Goal: Task Accomplishment & Management: Manage account settings

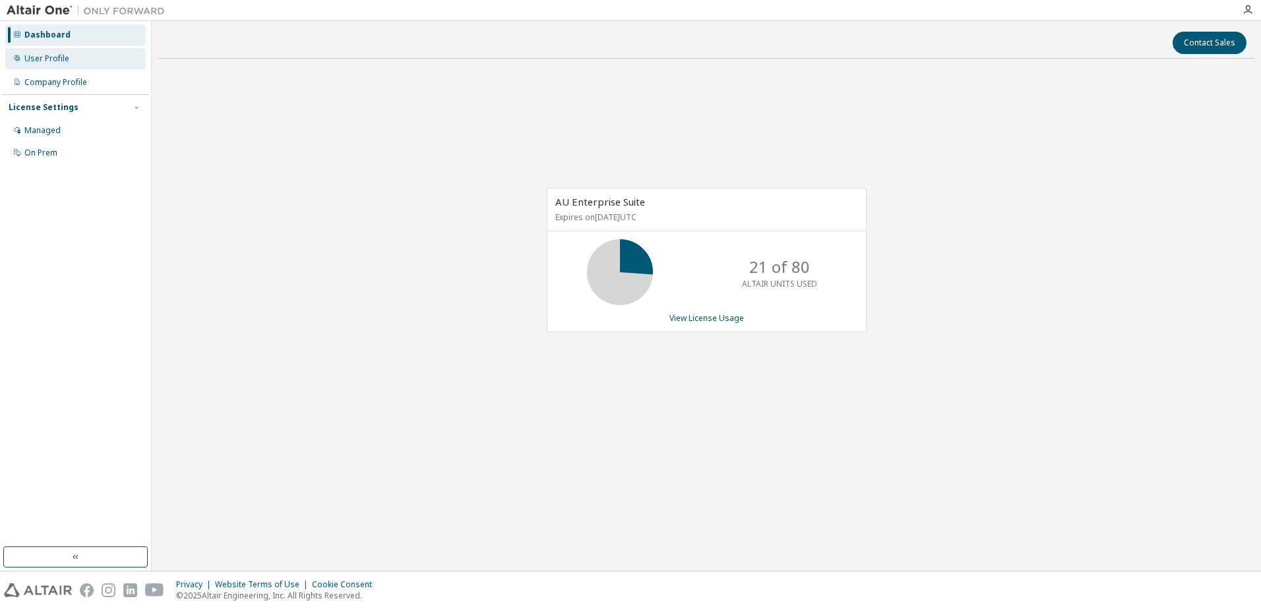
click at [49, 64] on div "User Profile" at bounding box center [75, 58] width 140 height 21
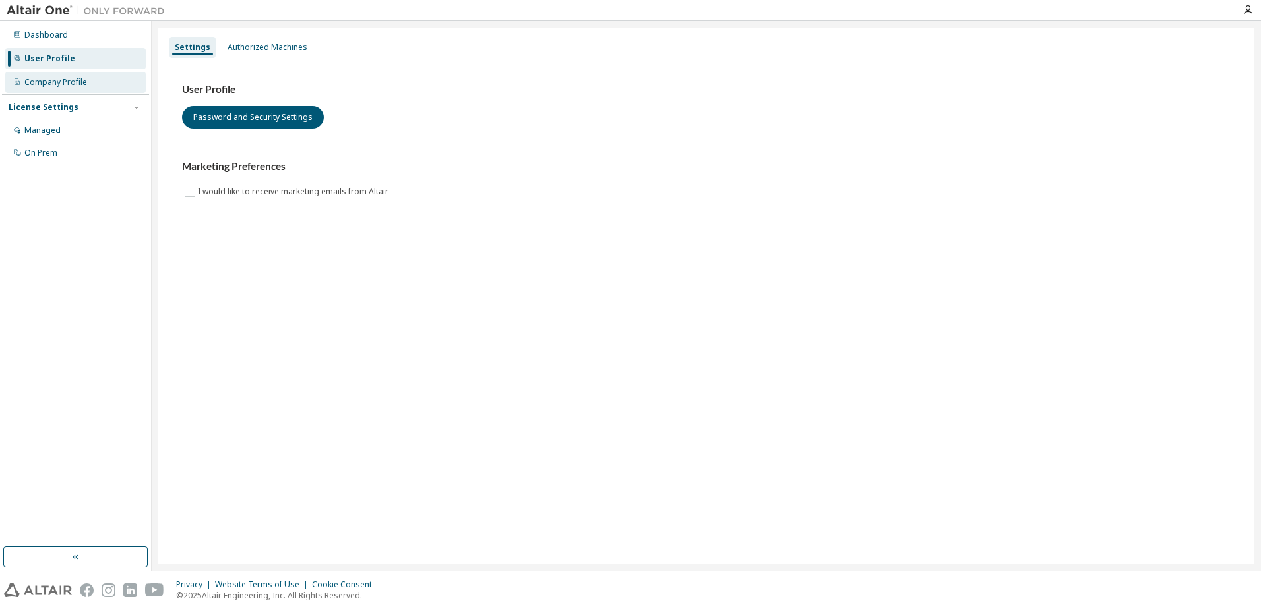
click at [49, 77] on div "Company Profile" at bounding box center [55, 82] width 63 height 11
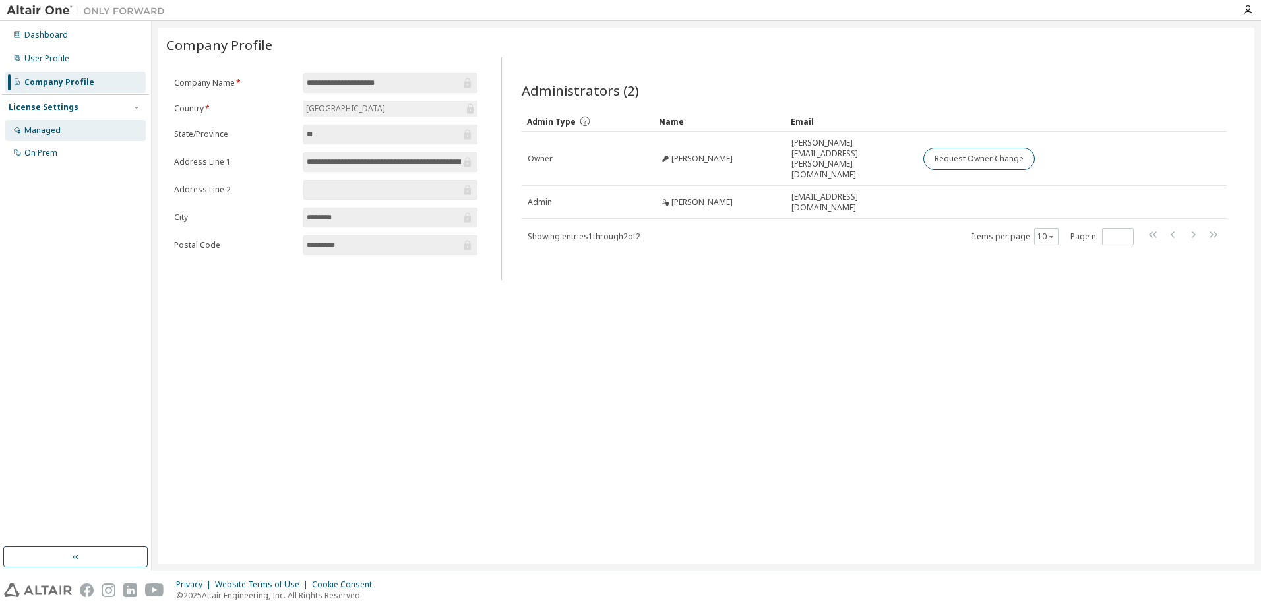
click at [55, 127] on div "Managed" at bounding box center [42, 130] width 36 height 11
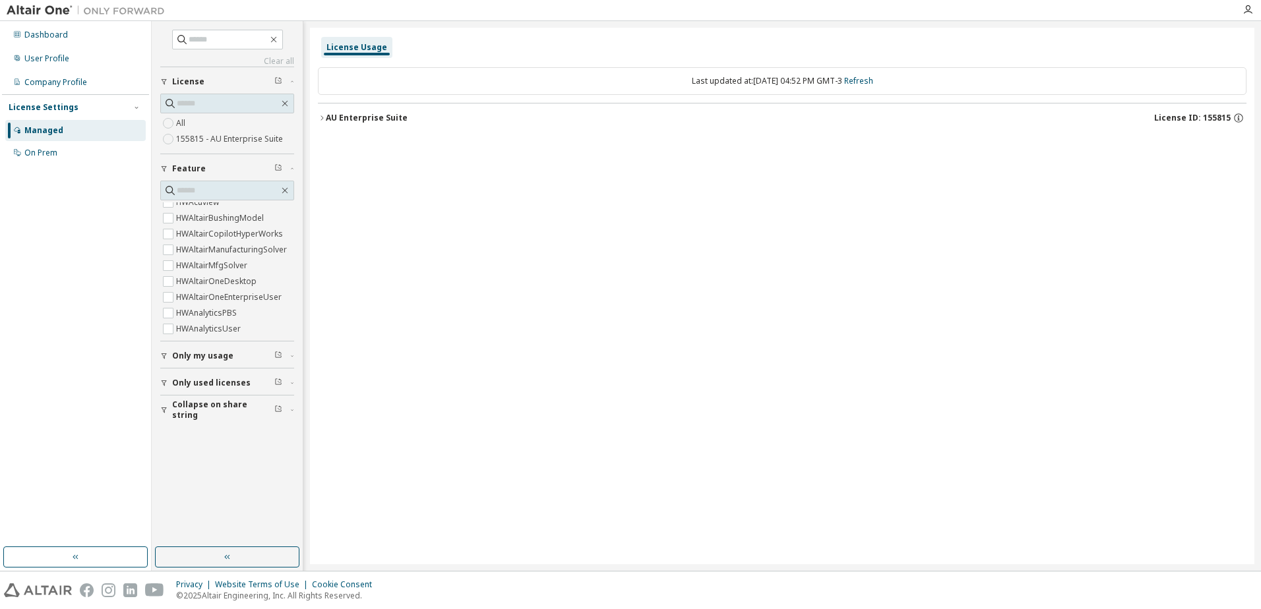
scroll to position [264, 0]
click at [220, 189] on input "text" at bounding box center [228, 190] width 102 height 13
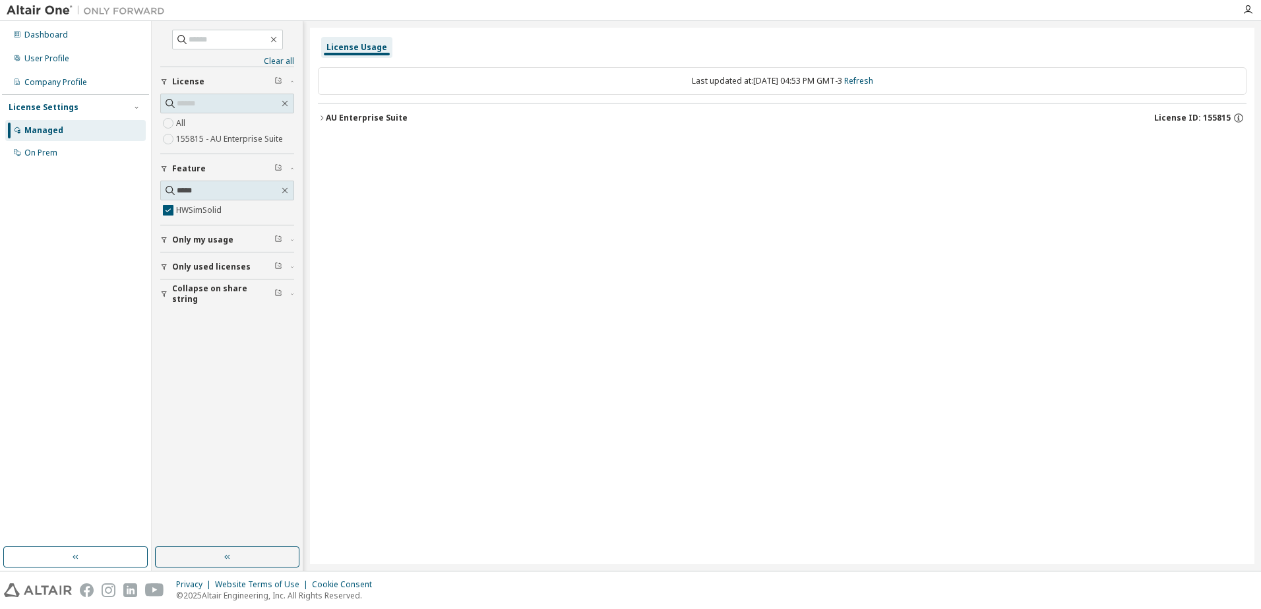
click at [321, 118] on icon "button" at bounding box center [322, 118] width 8 height 8
click at [346, 141] on div "HWSimSolid" at bounding box center [397, 145] width 119 height 12
click at [383, 144] on div "HWSimSolid" at bounding box center [397, 145] width 119 height 12
click at [1231, 145] on icon "button" at bounding box center [1229, 145] width 12 height 12
click at [1164, 145] on div "Expire date: [DATE]" at bounding box center [1188, 145] width 93 height 12
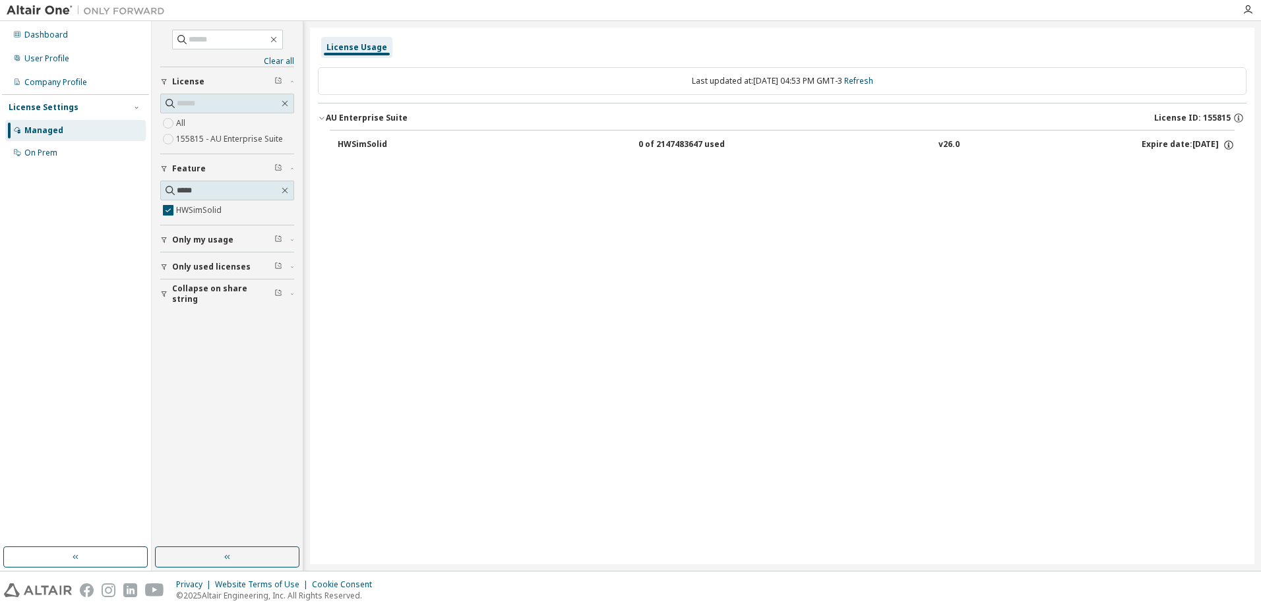
click at [650, 146] on div "0 of 2147483647 used" at bounding box center [697, 145] width 119 height 12
click at [350, 140] on div "HWSimSolid" at bounding box center [397, 145] width 119 height 12
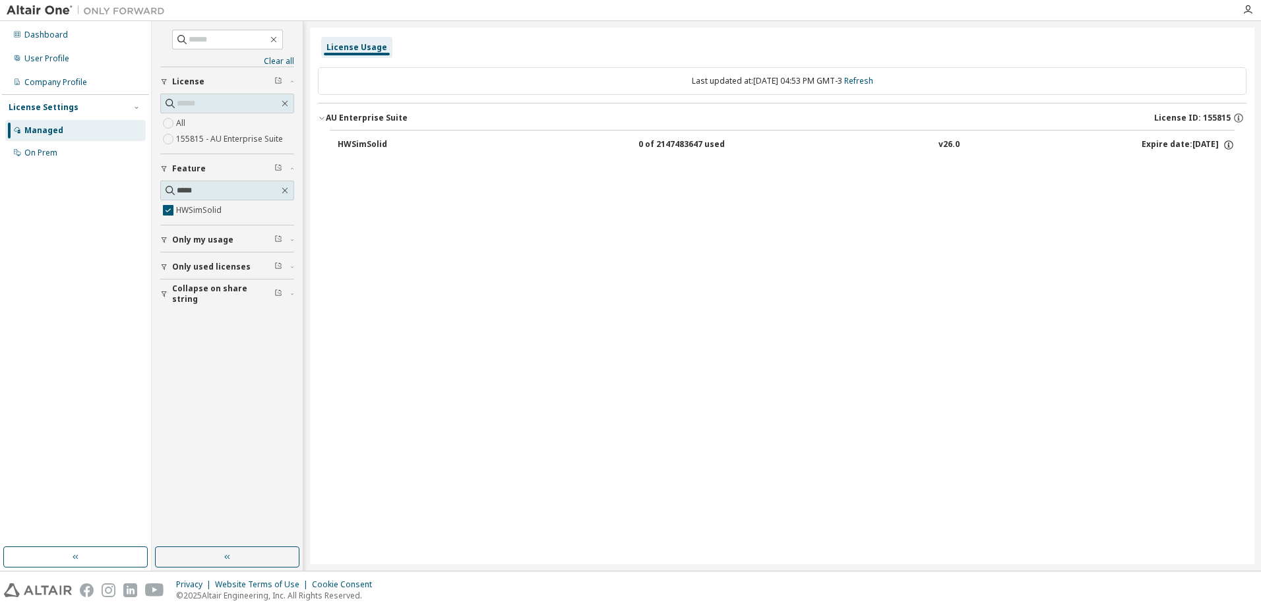
click at [350, 140] on div "HWSimSolid" at bounding box center [397, 145] width 119 height 12
click at [162, 271] on button "Only used licenses" at bounding box center [227, 267] width 134 height 29
click at [163, 268] on icon "button" at bounding box center [164, 267] width 8 height 8
click at [164, 246] on button "Only my usage" at bounding box center [227, 240] width 134 height 29
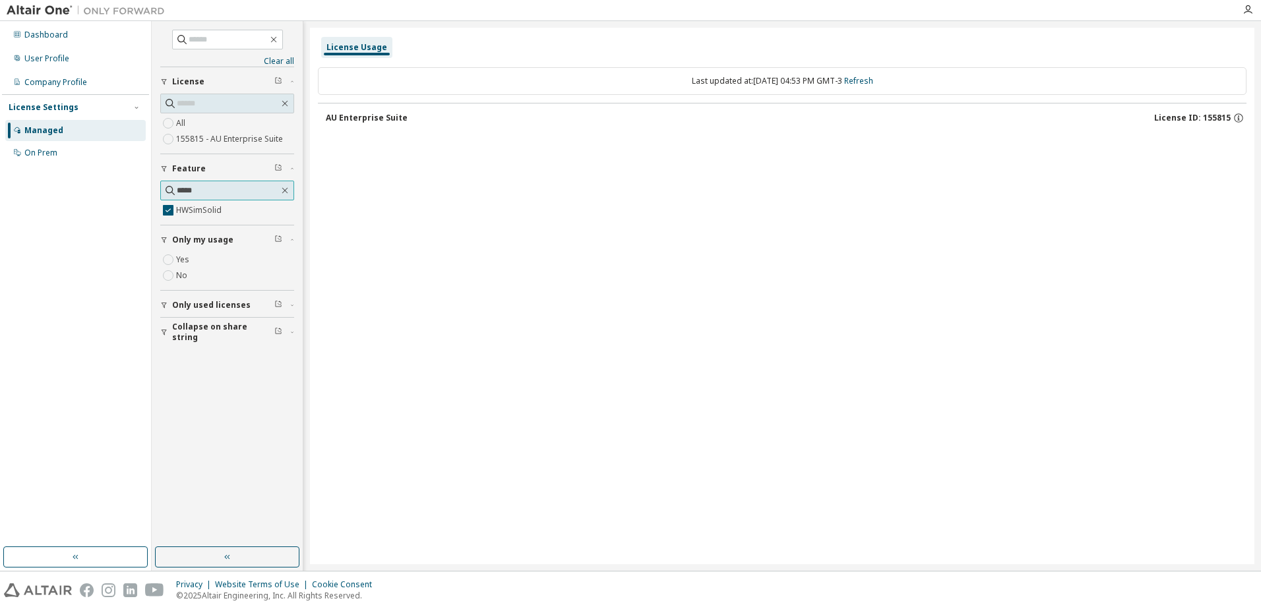
click at [227, 191] on input "*****" at bounding box center [228, 190] width 102 height 13
click at [215, 192] on input "*****" at bounding box center [228, 190] width 102 height 13
type input "*******"
click at [206, 209] on label "HWInspireSimSolid" at bounding box center [213, 210] width 75 height 16
click at [199, 230] on label "HWSimSolid" at bounding box center [200, 226] width 48 height 16
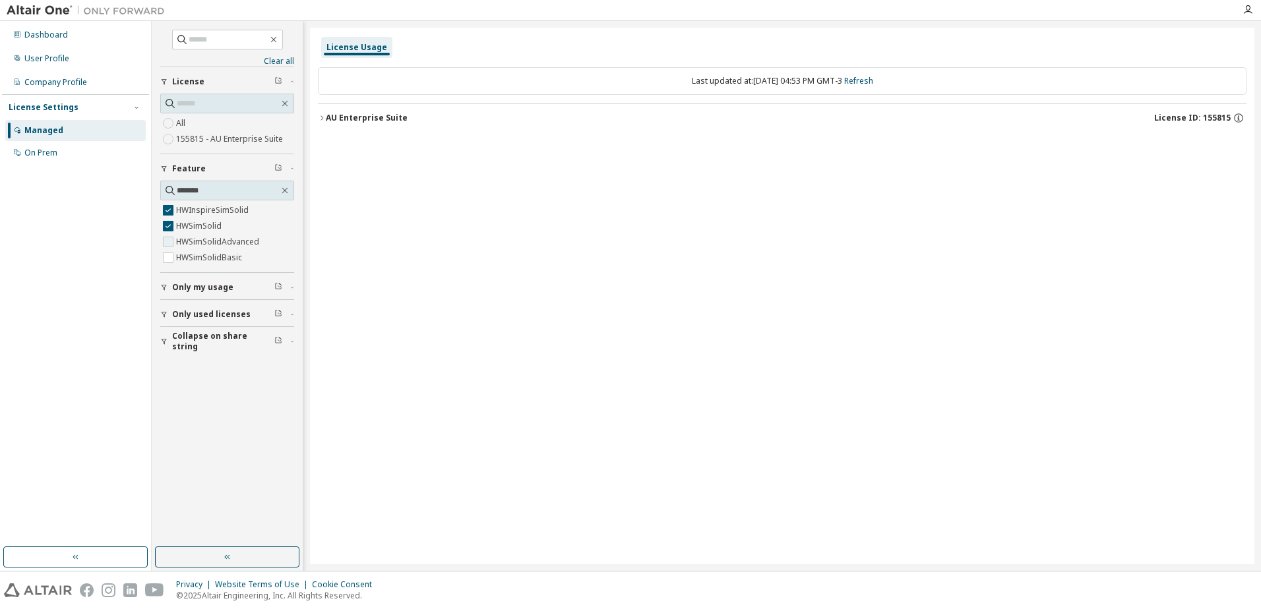
click at [197, 239] on label "HWSimSolidAdvanced" at bounding box center [219, 242] width 86 height 16
click at [200, 258] on label "HWSimSolidBasic" at bounding box center [210, 258] width 69 height 16
click at [326, 114] on div "AU Enterprise Suite" at bounding box center [367, 118] width 82 height 11
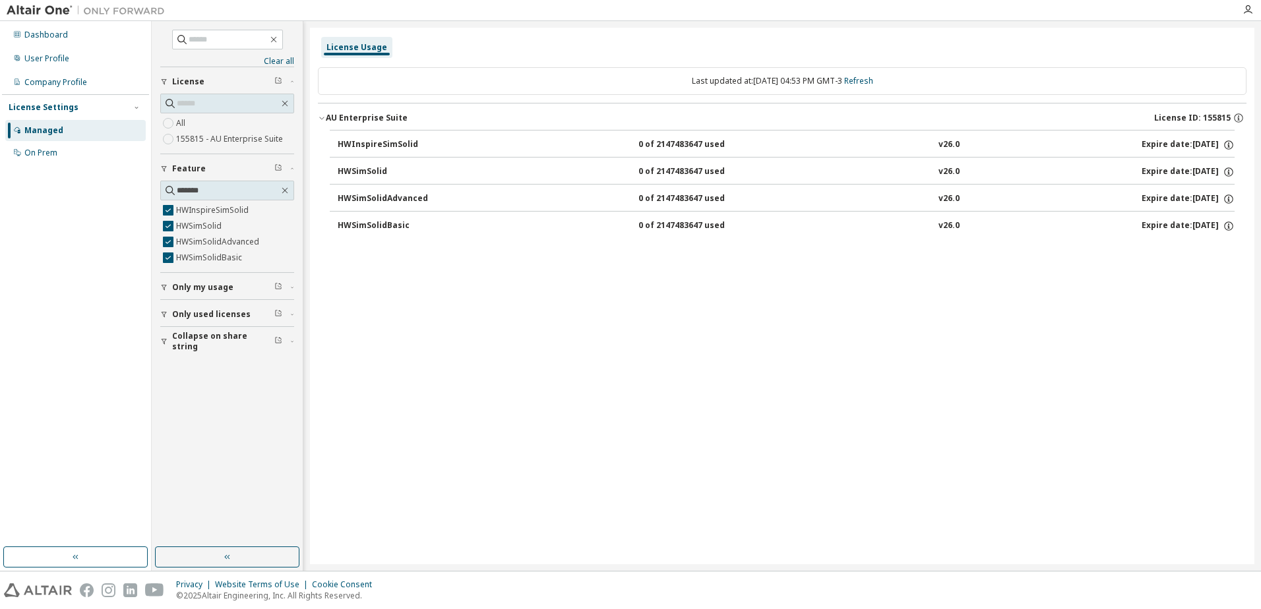
click at [365, 171] on div "HWSimSolid" at bounding box center [397, 172] width 119 height 12
click at [642, 172] on div "0 of 2147483647 used" at bounding box center [697, 172] width 119 height 12
click at [350, 170] on div "HWSimSolid" at bounding box center [397, 172] width 119 height 12
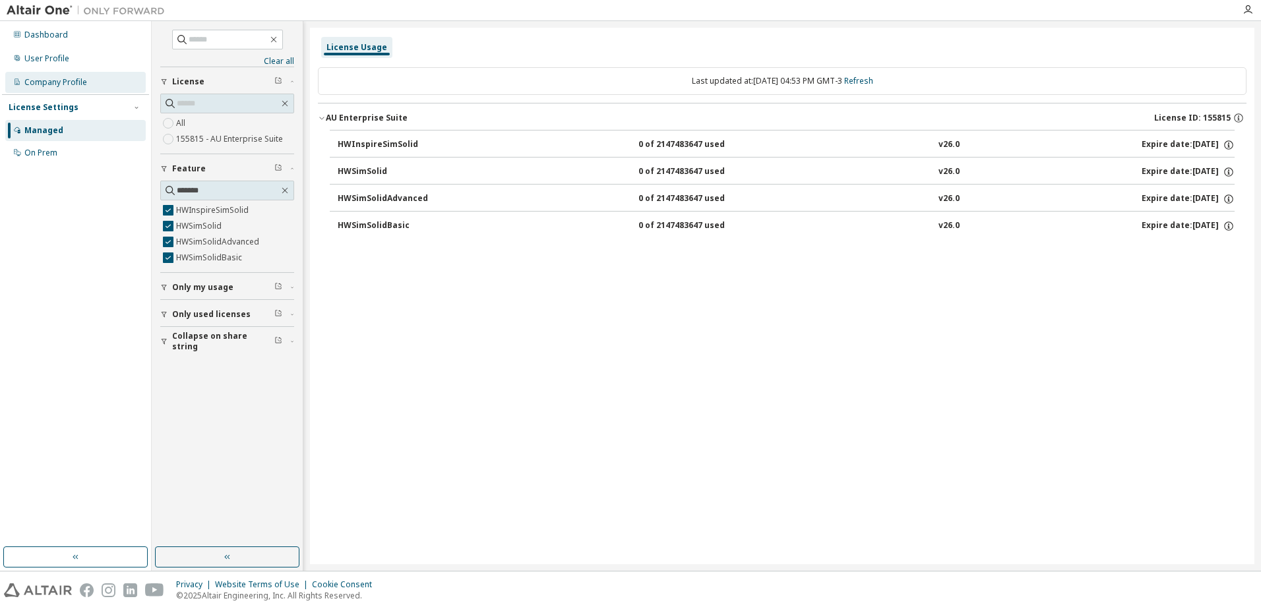
click at [65, 82] on div "Company Profile" at bounding box center [55, 82] width 63 height 11
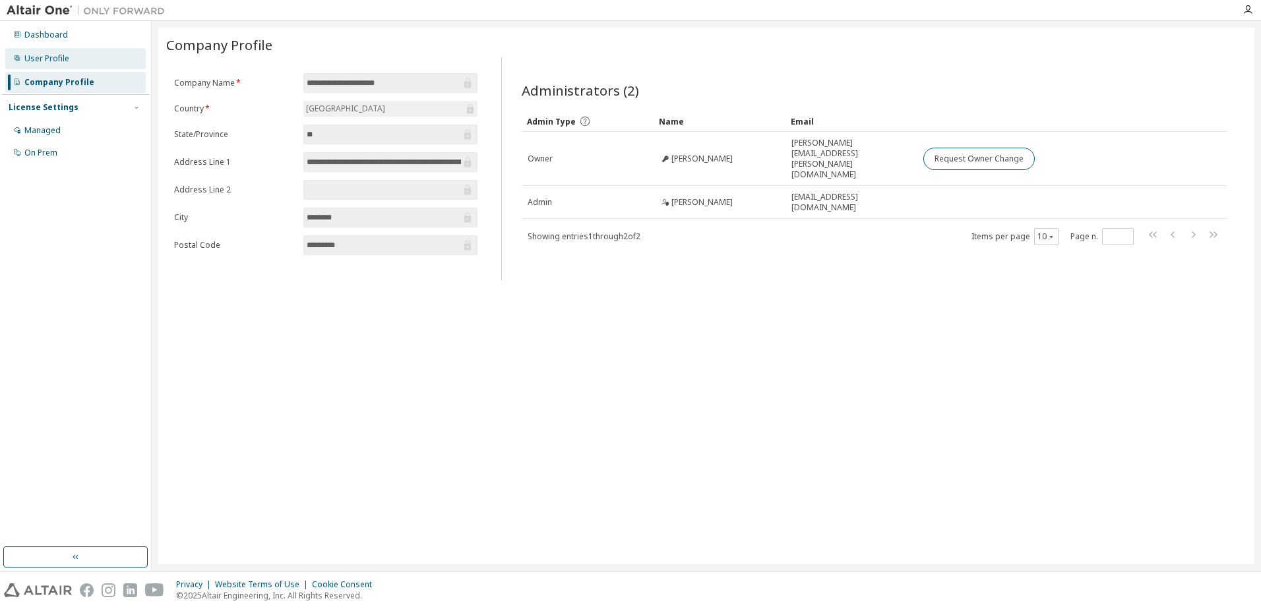
click at [49, 64] on div "User Profile" at bounding box center [75, 58] width 140 height 21
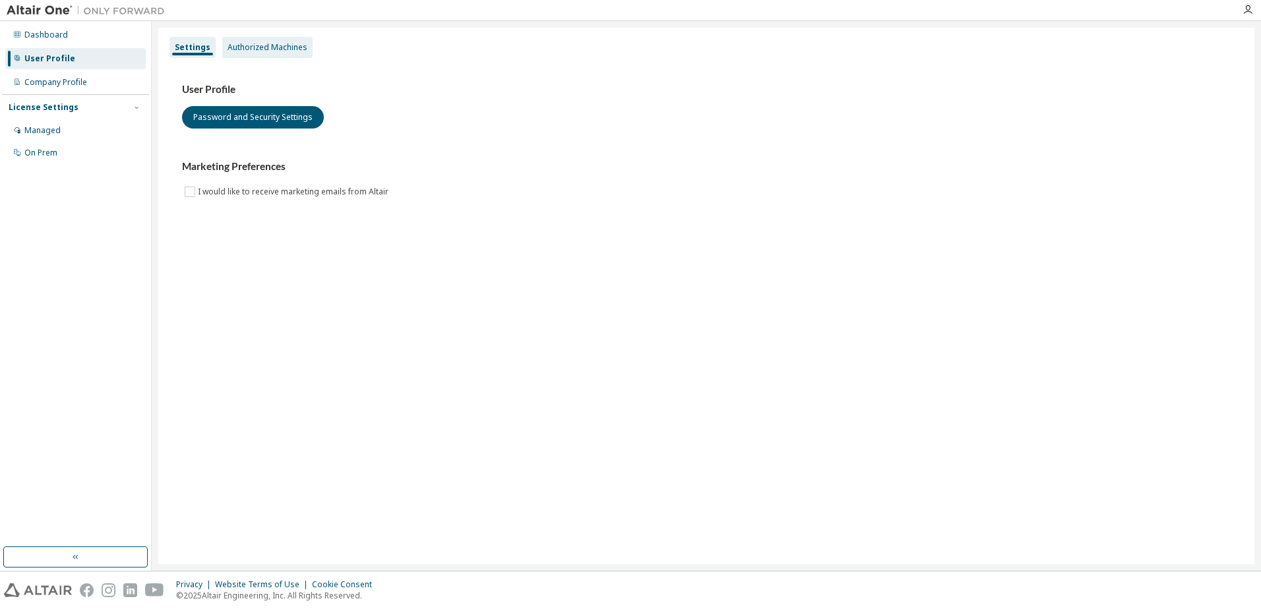
click at [268, 42] on div "Authorized Machines" at bounding box center [268, 47] width 80 height 11
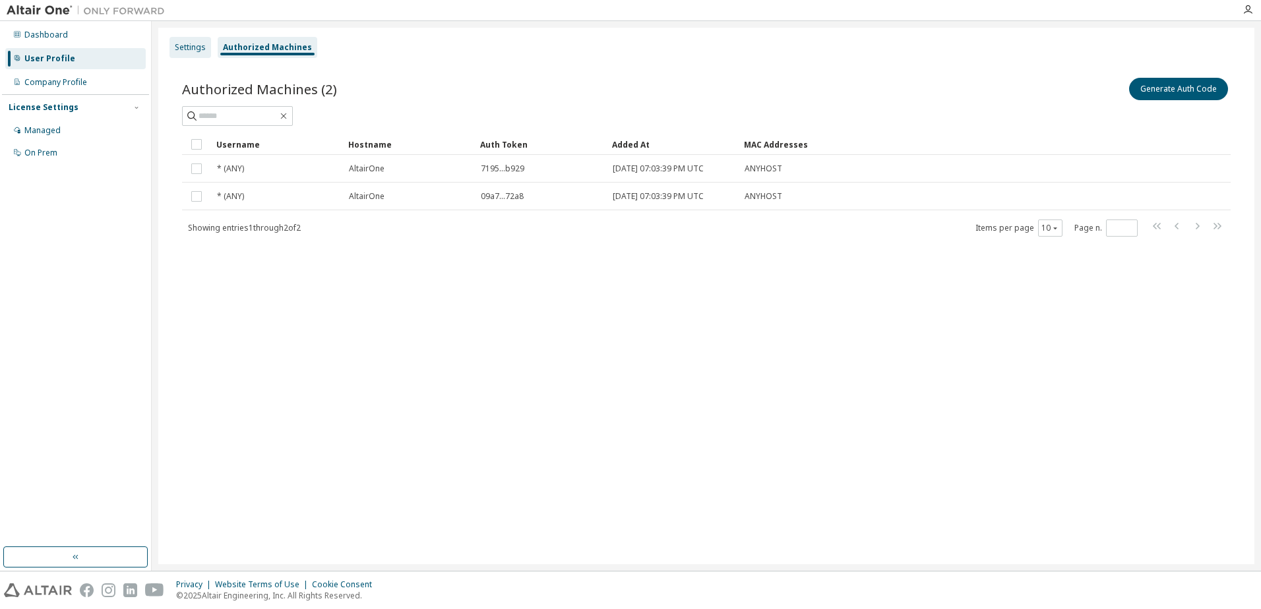
click at [201, 40] on div "Settings" at bounding box center [190, 47] width 42 height 21
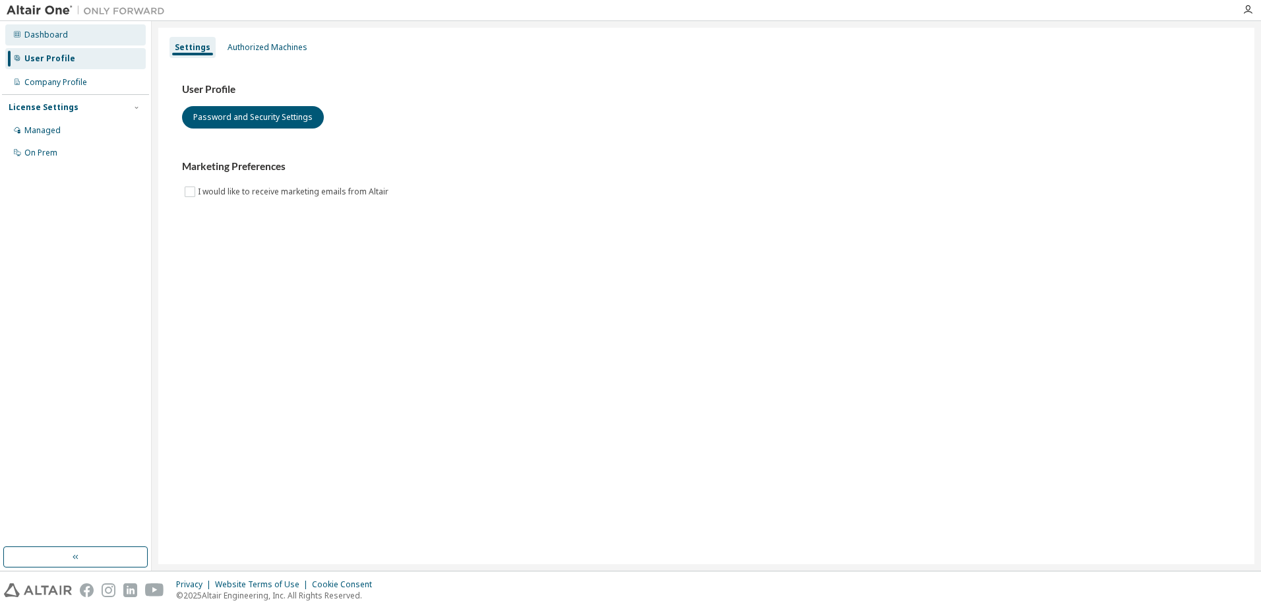
click at [37, 39] on div "Dashboard" at bounding box center [46, 35] width 44 height 11
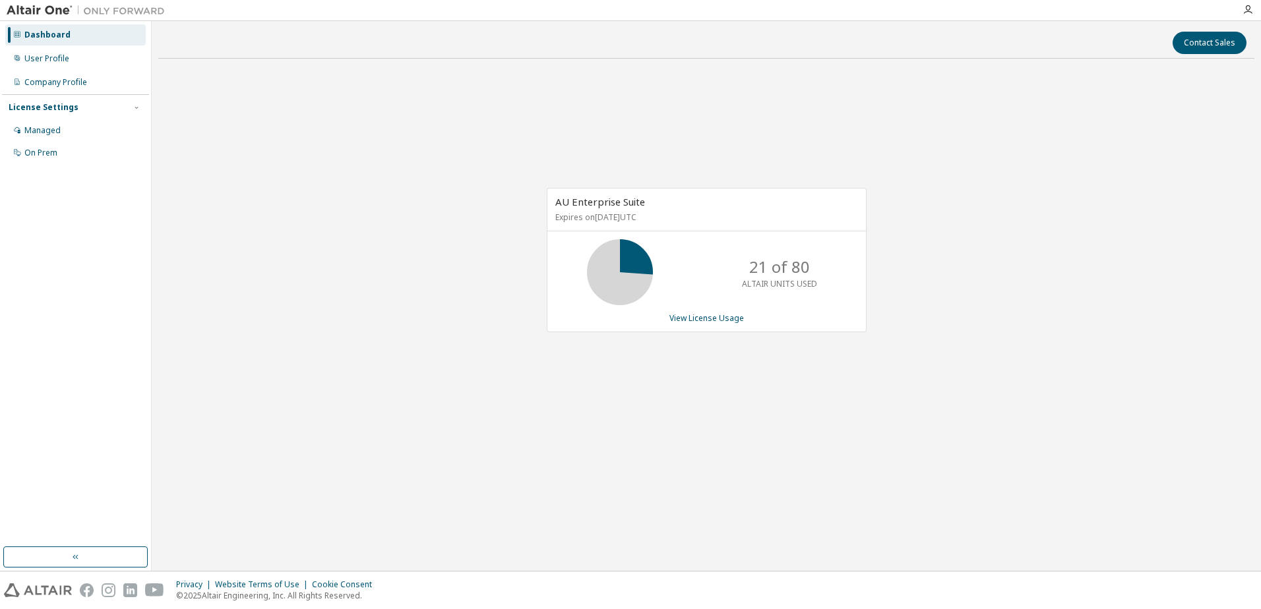
click at [819, 354] on div "AU Enterprise Suite Expires on [DATE] UTC 21 of 80 ALTAIR UNITS USED View Licen…" at bounding box center [706, 267] width 1096 height 396
click at [730, 321] on link "View License Usage" at bounding box center [706, 318] width 75 height 11
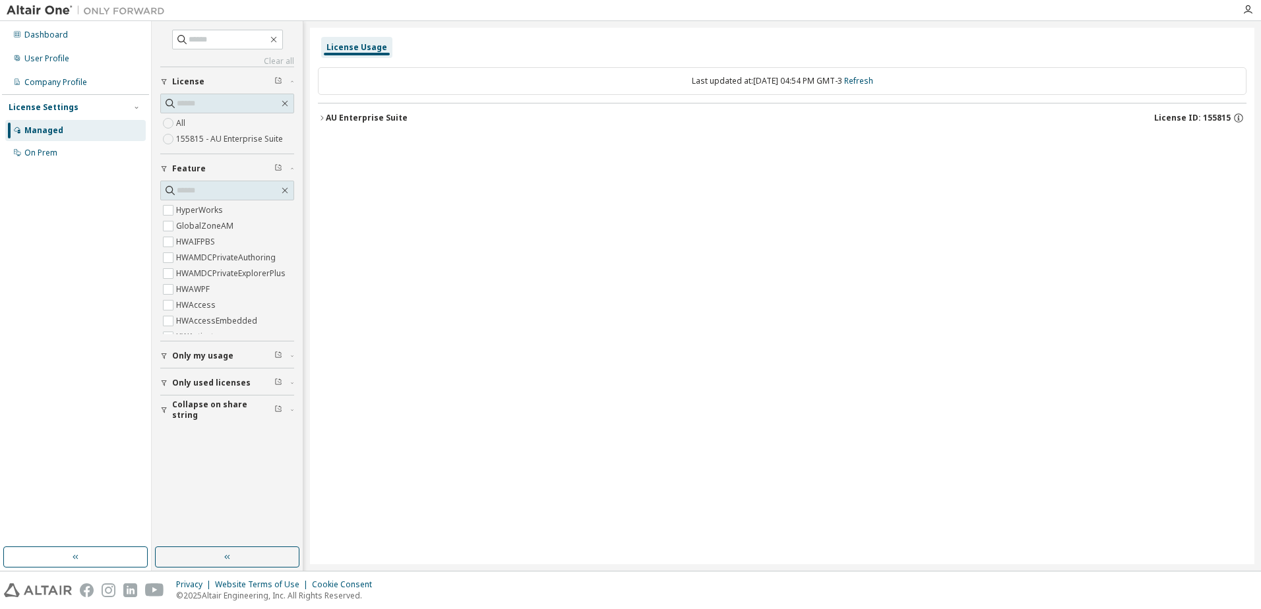
click at [324, 115] on icon "button" at bounding box center [322, 118] width 8 height 8
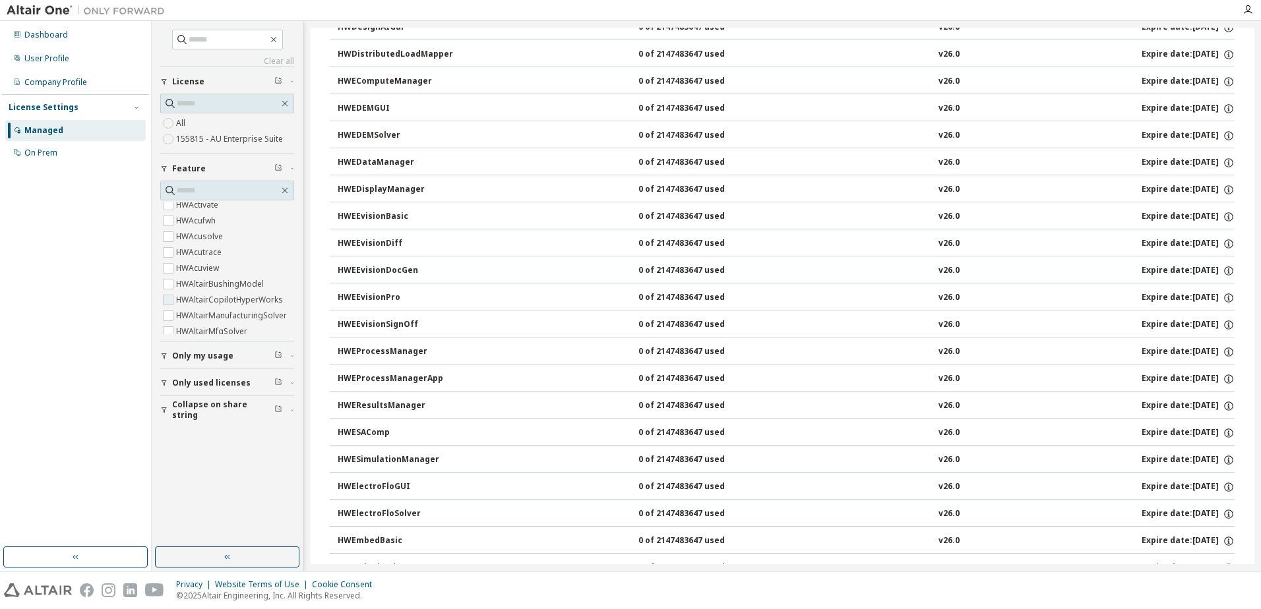
scroll to position [198, 0]
click at [224, 189] on input "text" at bounding box center [228, 190] width 102 height 13
type input "*****"
click at [199, 257] on label "HWSimSolid" at bounding box center [200, 258] width 48 height 16
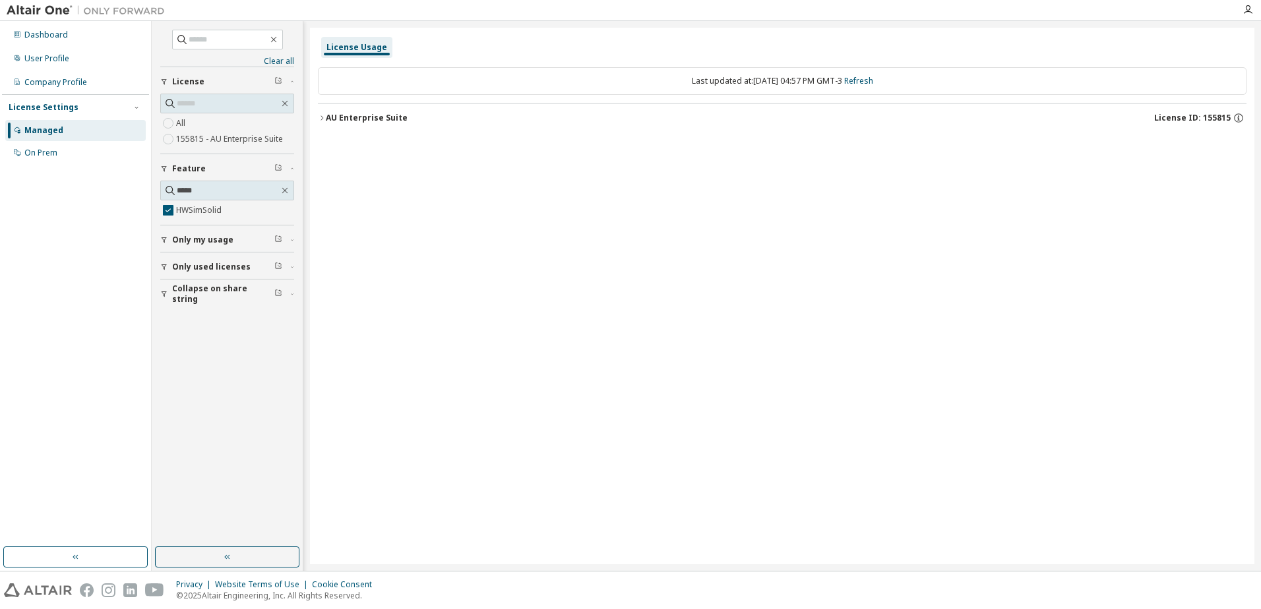
drag, startPoint x: 324, startPoint y: 115, endPoint x: 331, endPoint y: 125, distance: 12.3
click at [324, 115] on icon "button" at bounding box center [322, 118] width 8 height 8
click at [351, 146] on div "HWSimSolid" at bounding box center [397, 145] width 119 height 12
click at [691, 143] on div "0 of 2147483647 used" at bounding box center [697, 145] width 119 height 12
drag, startPoint x: 691, startPoint y: 143, endPoint x: 505, endPoint y: 225, distance: 203.2
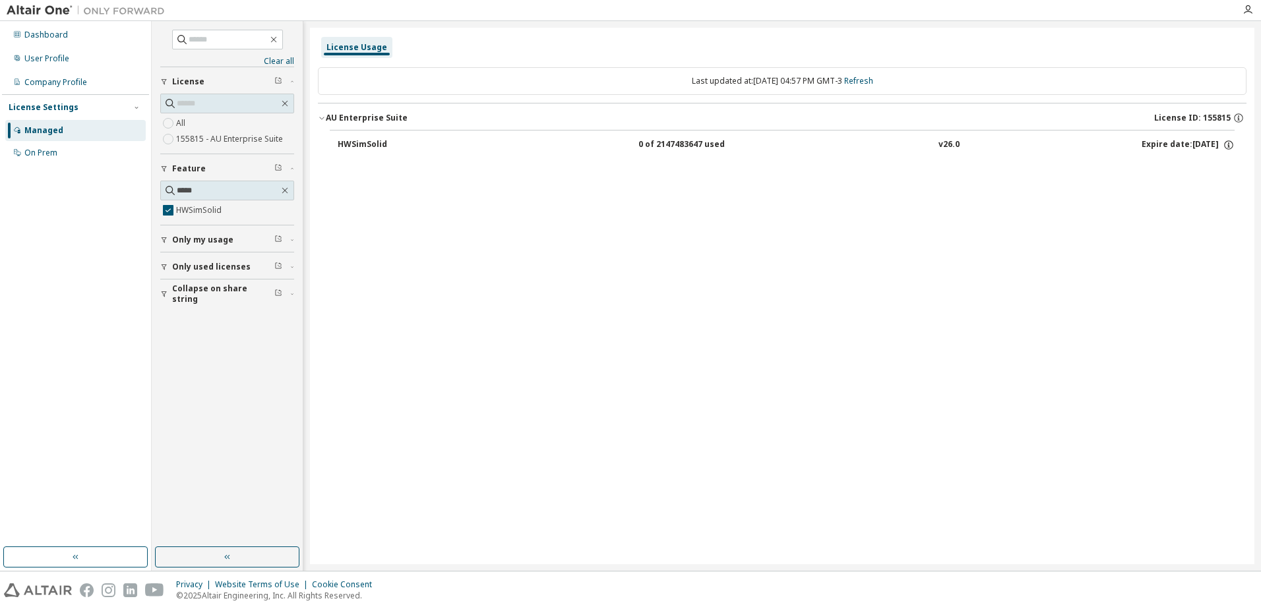
click at [522, 238] on div "License Usage Last updated at: [DATE] 04:57 PM GMT-3 Refresh AU Enterprise Suit…" at bounding box center [782, 296] width 944 height 537
click at [367, 148] on div "HWSimSolid" at bounding box center [397, 145] width 119 height 12
click at [1165, 146] on div "Expire date: [DATE]" at bounding box center [1188, 145] width 93 height 12
click at [1230, 144] on icon "button" at bounding box center [1229, 145] width 12 height 12
click at [1035, 170] on div "Last updated at: [DATE] 04:57 PM GMT-3 Refresh AU Enterprise Suite License ID: …" at bounding box center [782, 115] width 929 height 113
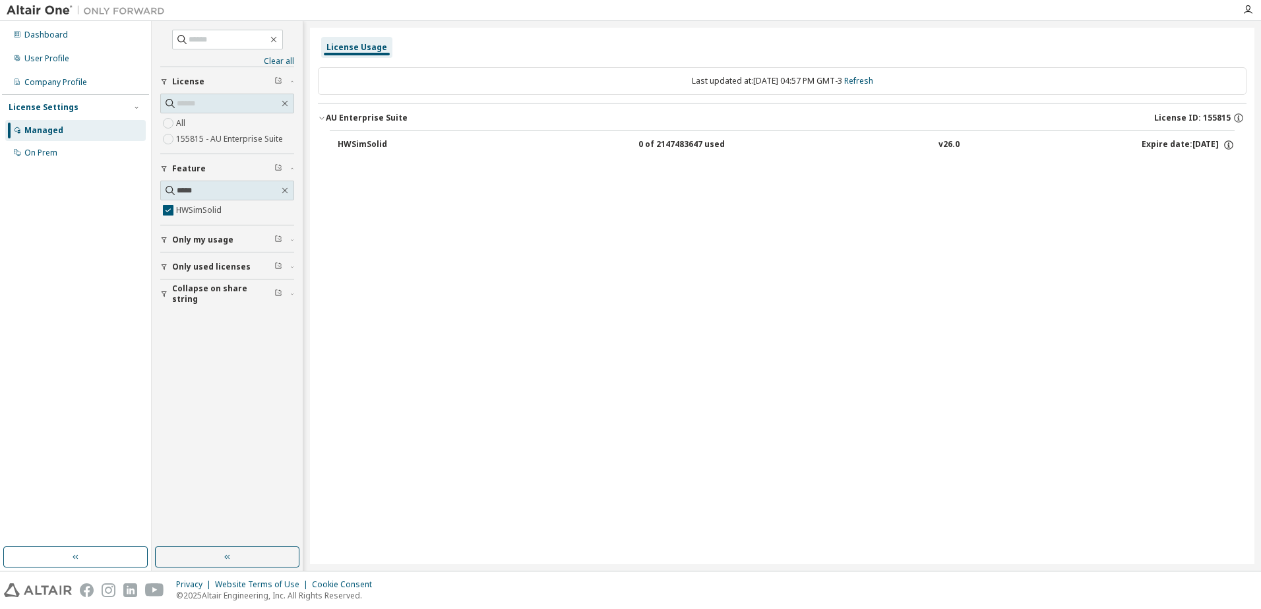
click at [364, 148] on div "HWSimSolid" at bounding box center [397, 145] width 119 height 12
click at [369, 147] on div "HWSimSolid" at bounding box center [397, 145] width 119 height 12
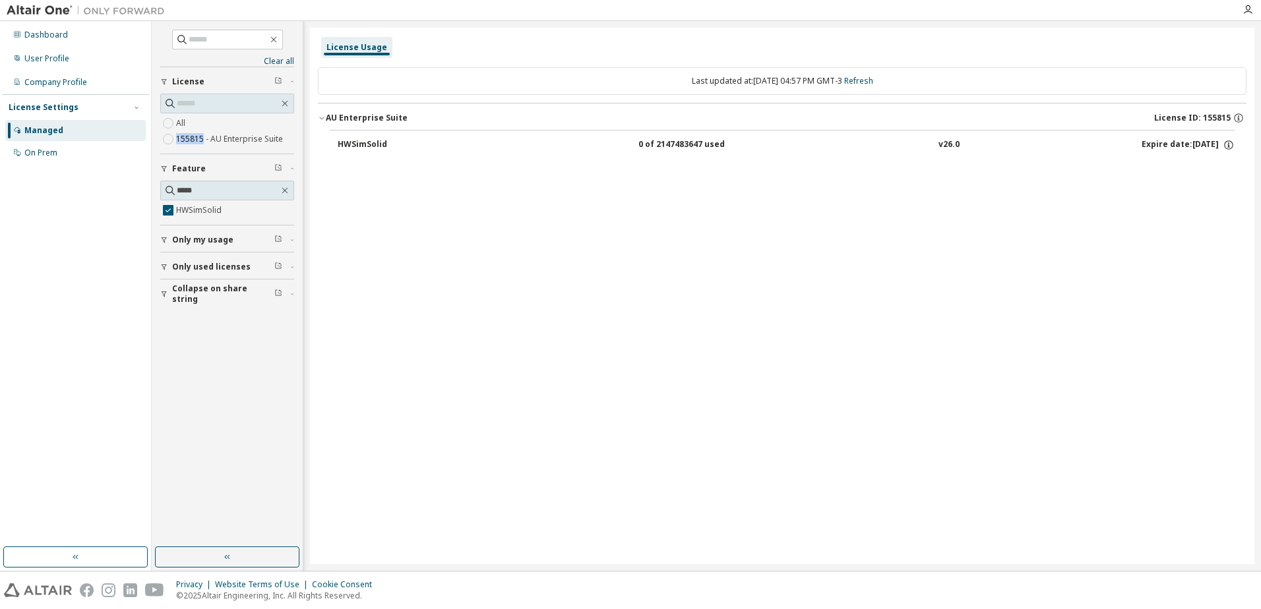
click at [178, 141] on span "155815 - AU Enterprise Suite" at bounding box center [222, 139] width 125 height 16
copy span "155815"
click at [58, 58] on div "User Profile" at bounding box center [46, 58] width 45 height 11
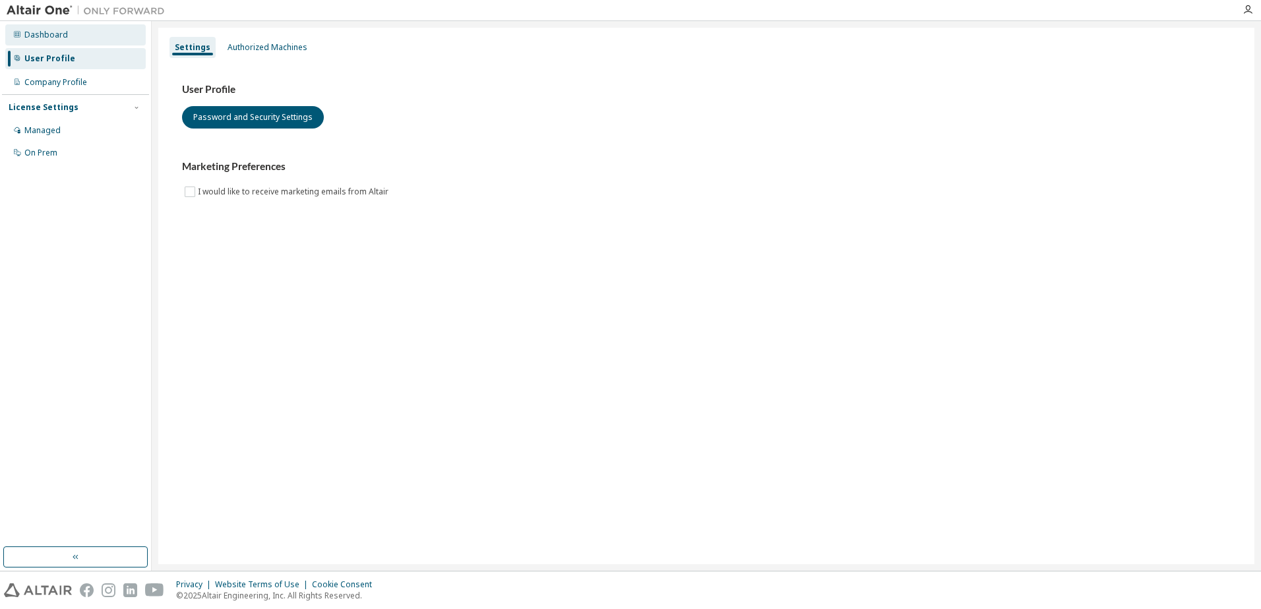
click at [51, 34] on div "Dashboard" at bounding box center [46, 35] width 44 height 11
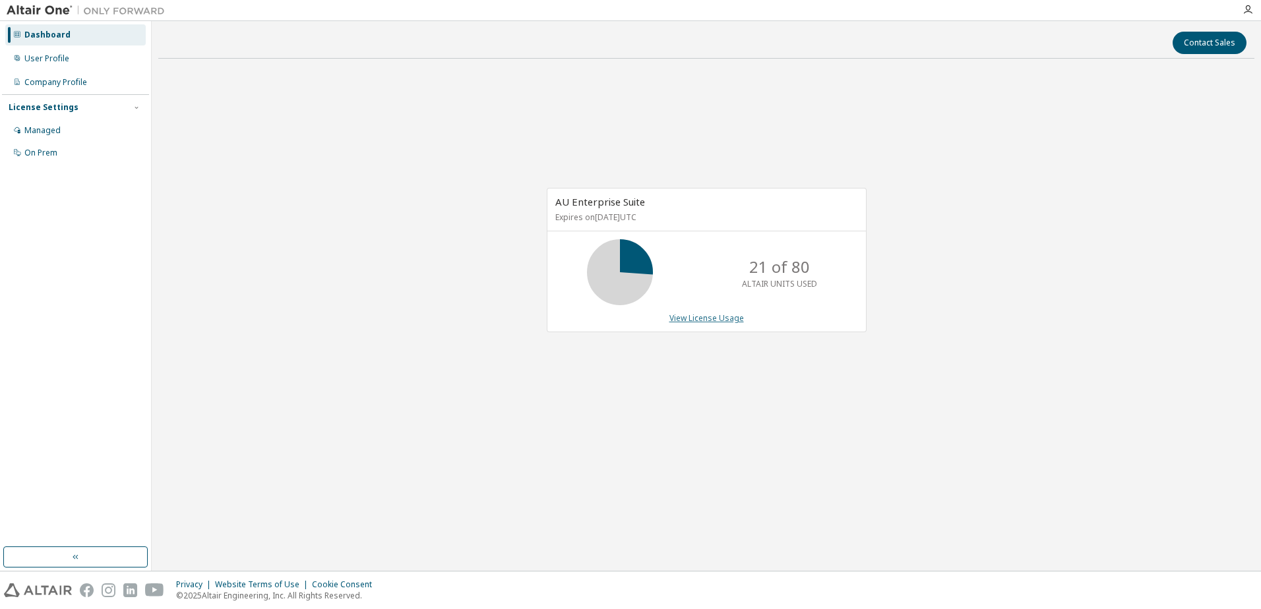
click at [702, 315] on link "View License Usage" at bounding box center [706, 318] width 75 height 11
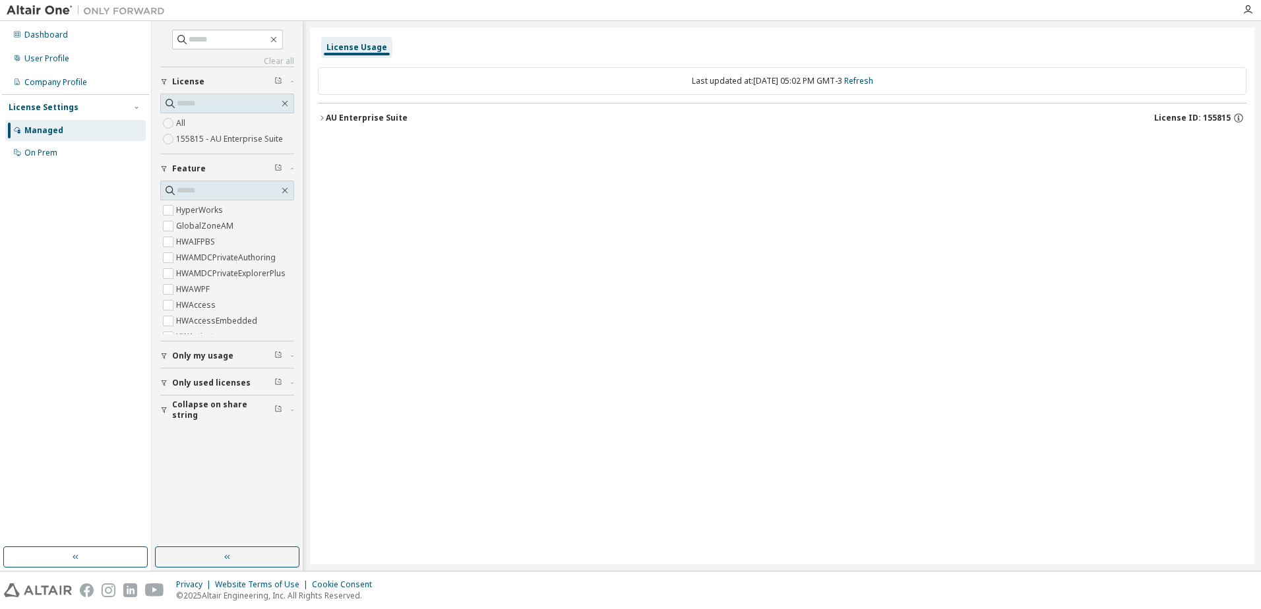
click at [361, 51] on div "License Usage" at bounding box center [356, 47] width 61 height 11
drag, startPoint x: 1204, startPoint y: 121, endPoint x: 1223, endPoint y: 119, distance: 19.9
click at [1220, 125] on button "AU Enterprise Suite License ID: 155815" at bounding box center [782, 118] width 929 height 29
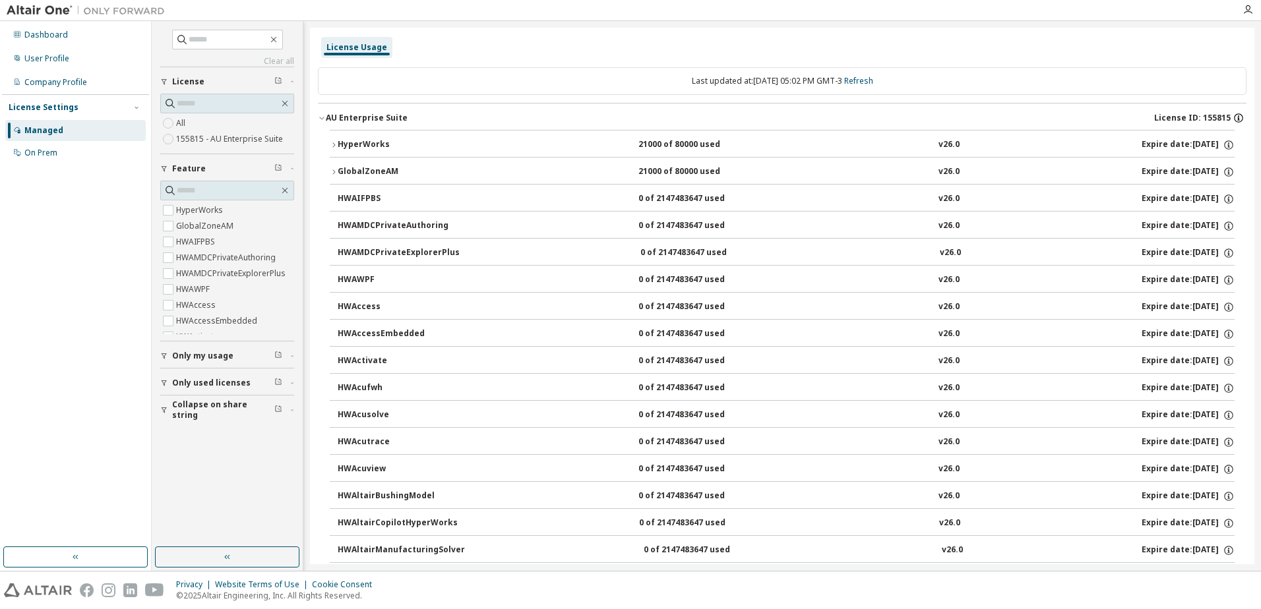
click at [1233, 118] on icon "button" at bounding box center [1239, 118] width 12 height 12
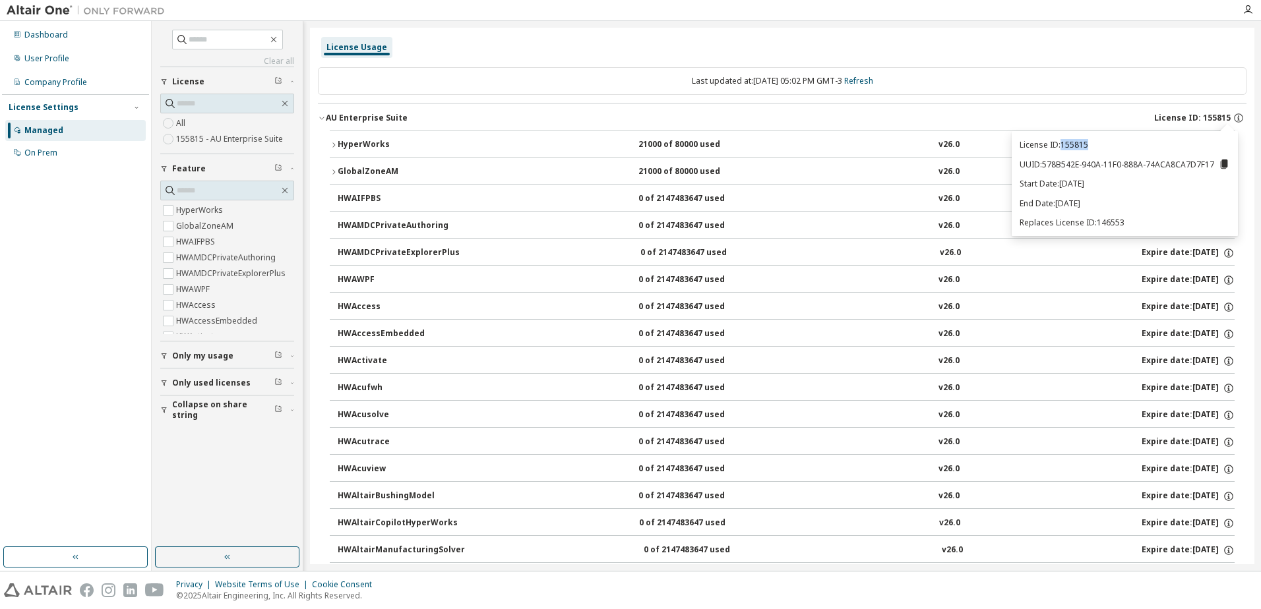
drag, startPoint x: 1101, startPoint y: 143, endPoint x: 1066, endPoint y: 144, distance: 35.0
click at [1066, 144] on p "License ID: 155815" at bounding box center [1125, 144] width 210 height 11
copy p "155815"
click at [1225, 168] on icon at bounding box center [1224, 164] width 7 height 9
click at [1170, 193] on div "UUID copied to clipboard" at bounding box center [1177, 188] width 106 height 21
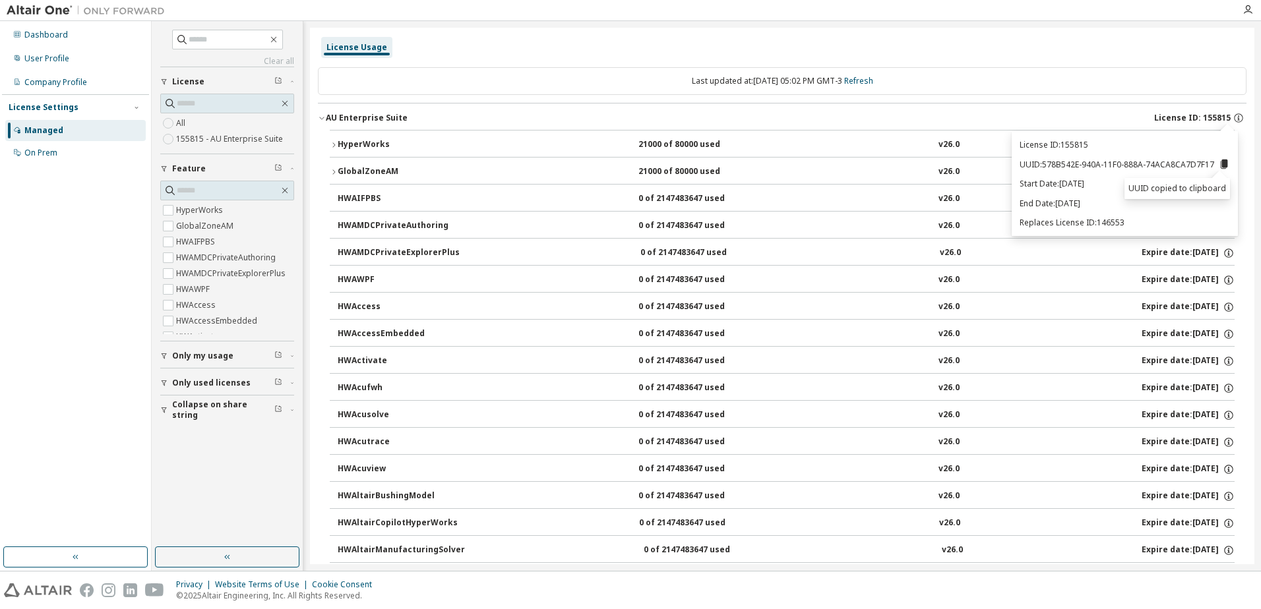
click at [205, 359] on span "Only my usage" at bounding box center [202, 356] width 61 height 11
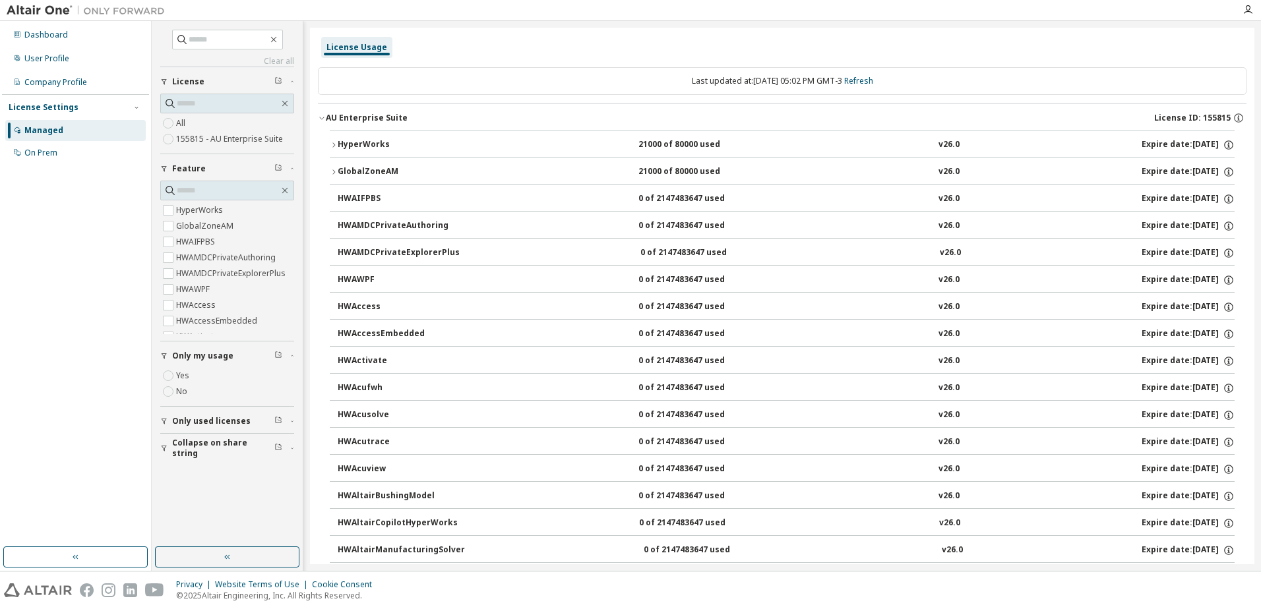
click at [181, 377] on label "Yes" at bounding box center [184, 376] width 16 height 16
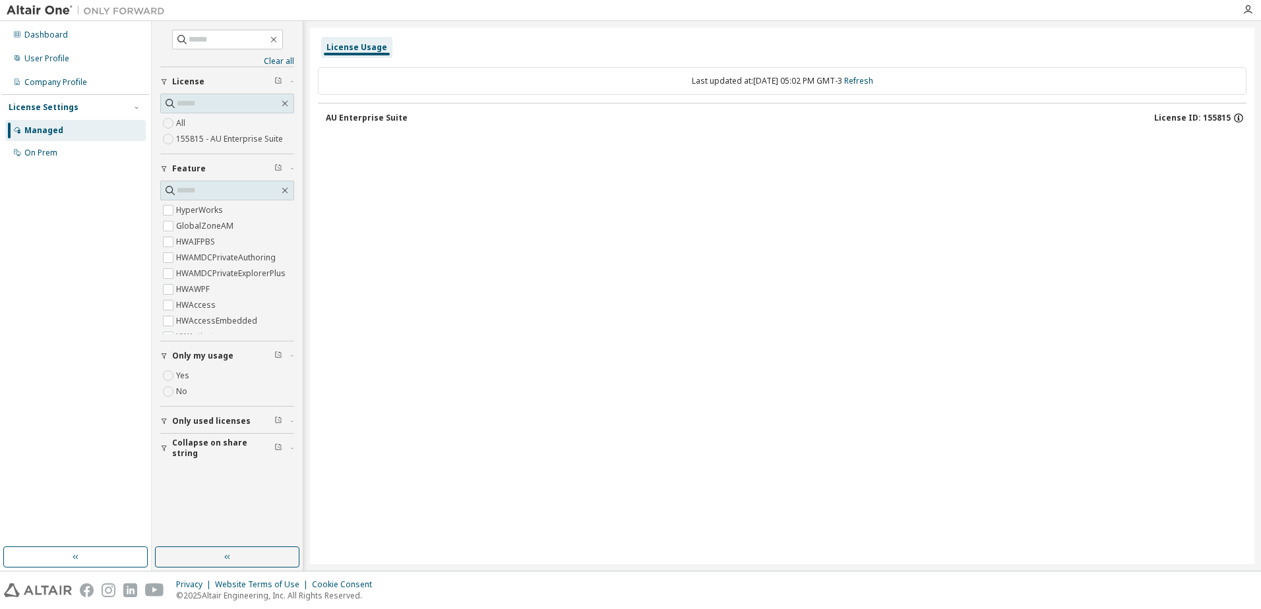
click at [1239, 116] on icon "button" at bounding box center [1238, 115] width 1 height 1
click at [1228, 160] on icon at bounding box center [1231, 164] width 12 height 12
drag, startPoint x: 1146, startPoint y: 223, endPoint x: 1107, endPoint y: 222, distance: 38.9
click at [1107, 222] on p "Replaces License ID: 146553" at bounding box center [1131, 222] width 210 height 11
copy p "146553"
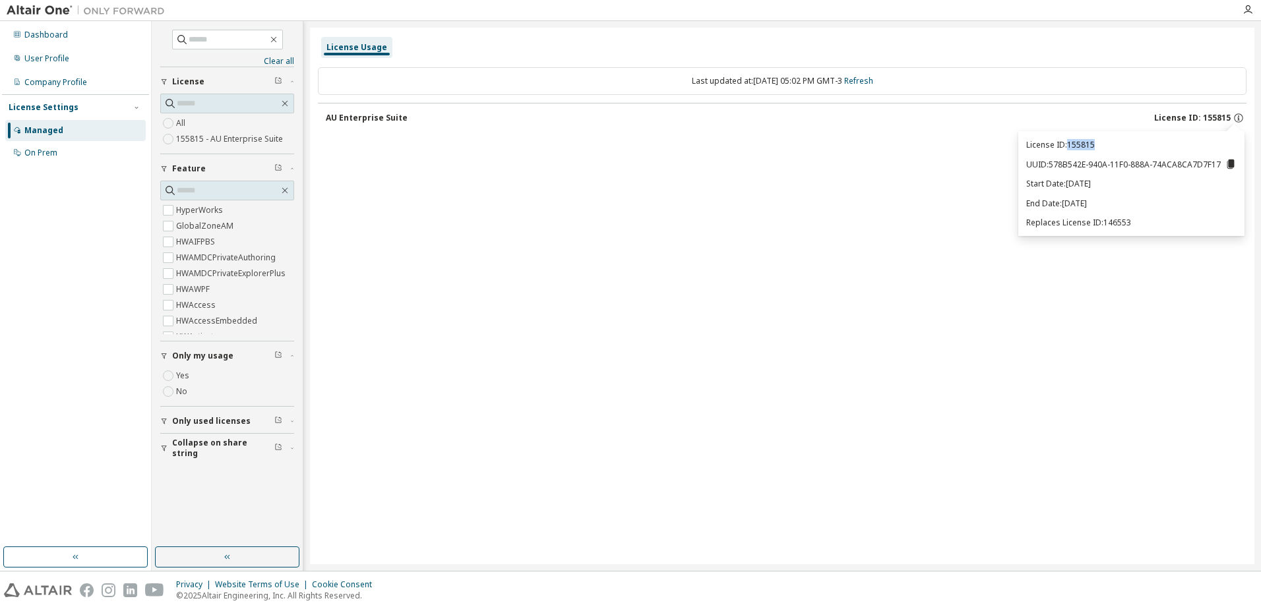
drag, startPoint x: 1103, startPoint y: 146, endPoint x: 1070, endPoint y: 148, distance: 32.4
click at [1070, 148] on p "License ID: 155815" at bounding box center [1131, 144] width 210 height 11
copy p "155815"
click at [55, 82] on div "Company Profile" at bounding box center [55, 82] width 63 height 11
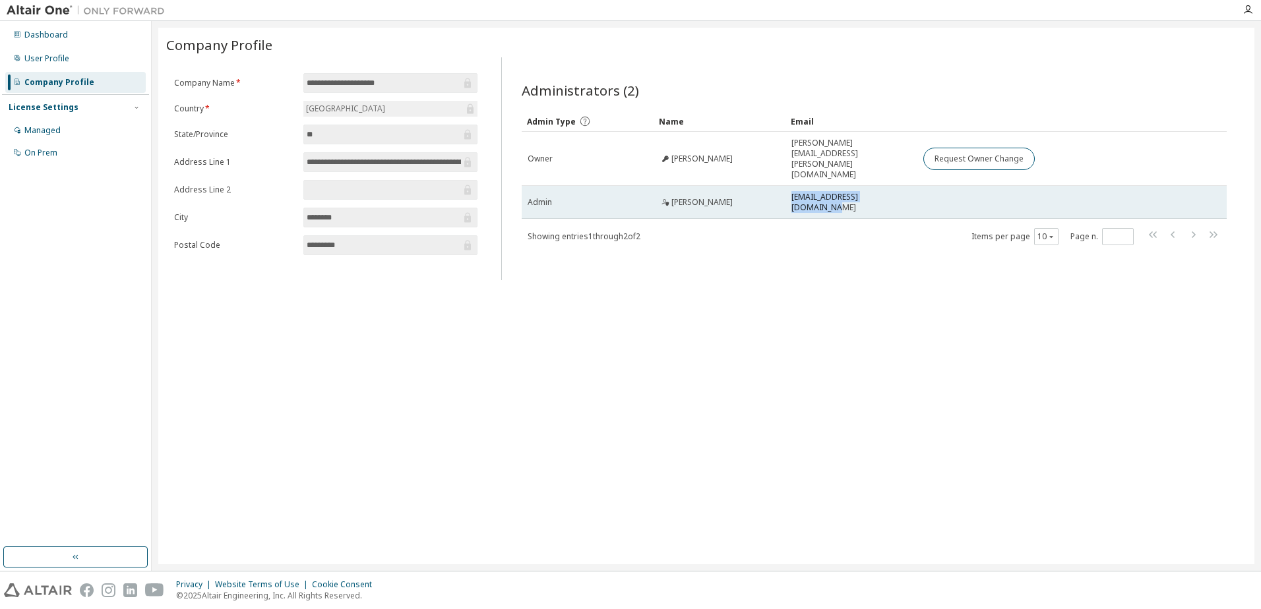
drag, startPoint x: 909, startPoint y: 183, endPoint x: 787, endPoint y: 188, distance: 122.1
click at [787, 188] on td "[EMAIL_ADDRESS][DOMAIN_NAME]" at bounding box center [851, 202] width 132 height 33
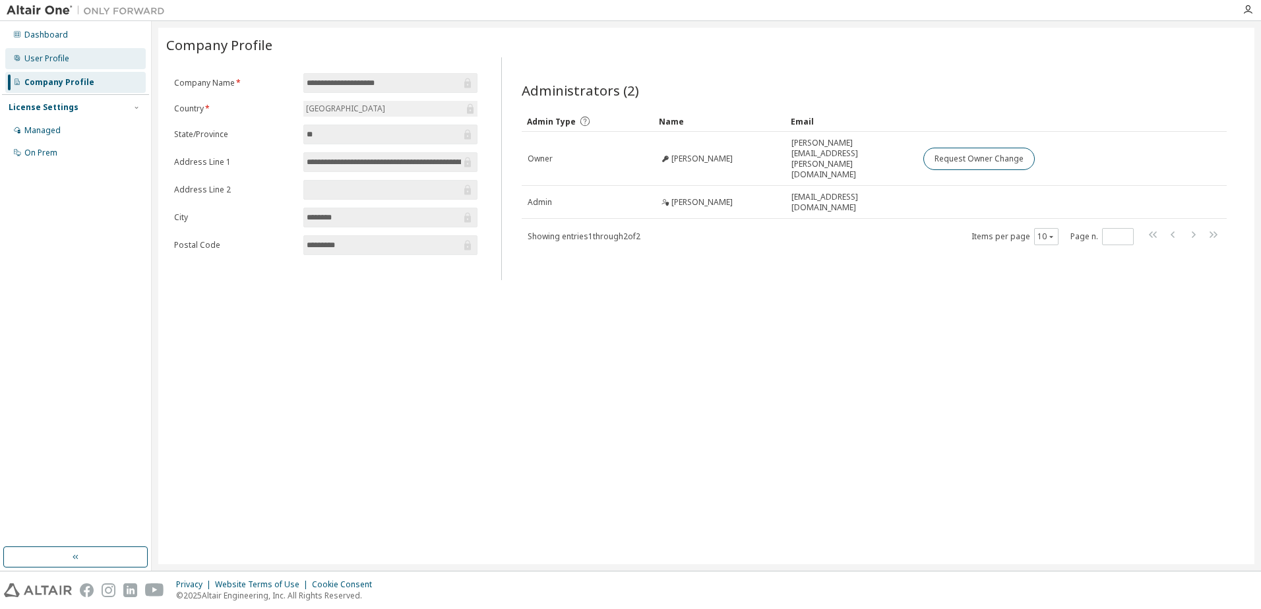
click at [58, 66] on div "User Profile" at bounding box center [75, 58] width 140 height 21
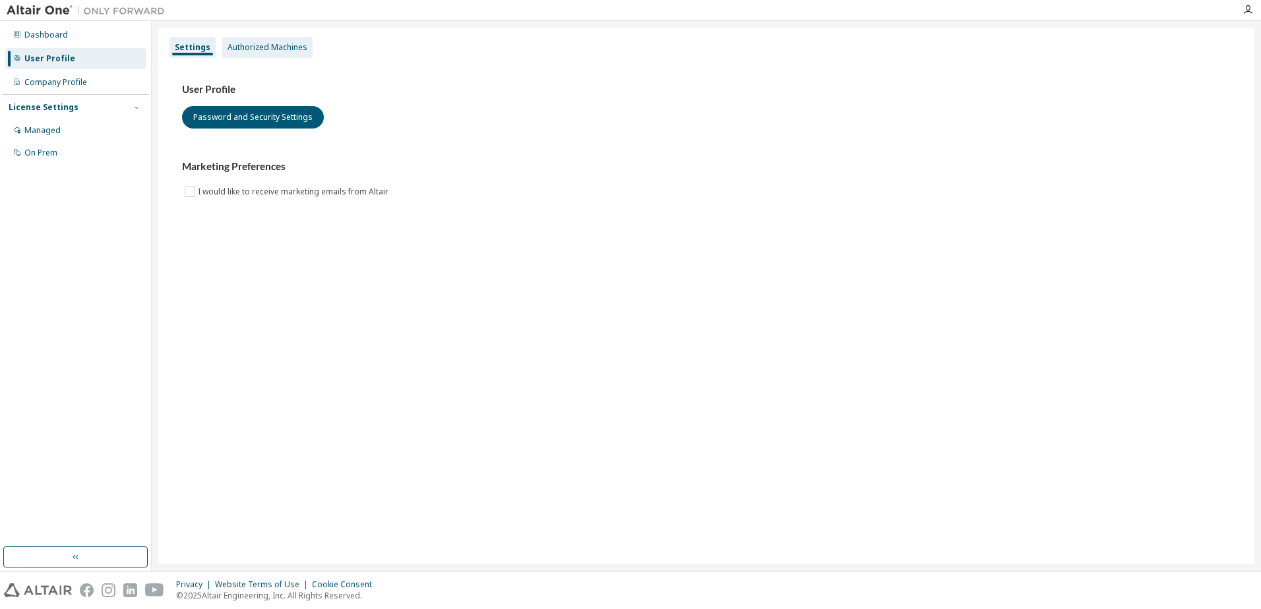
click at [276, 53] on div "Authorized Machines" at bounding box center [267, 47] width 90 height 21
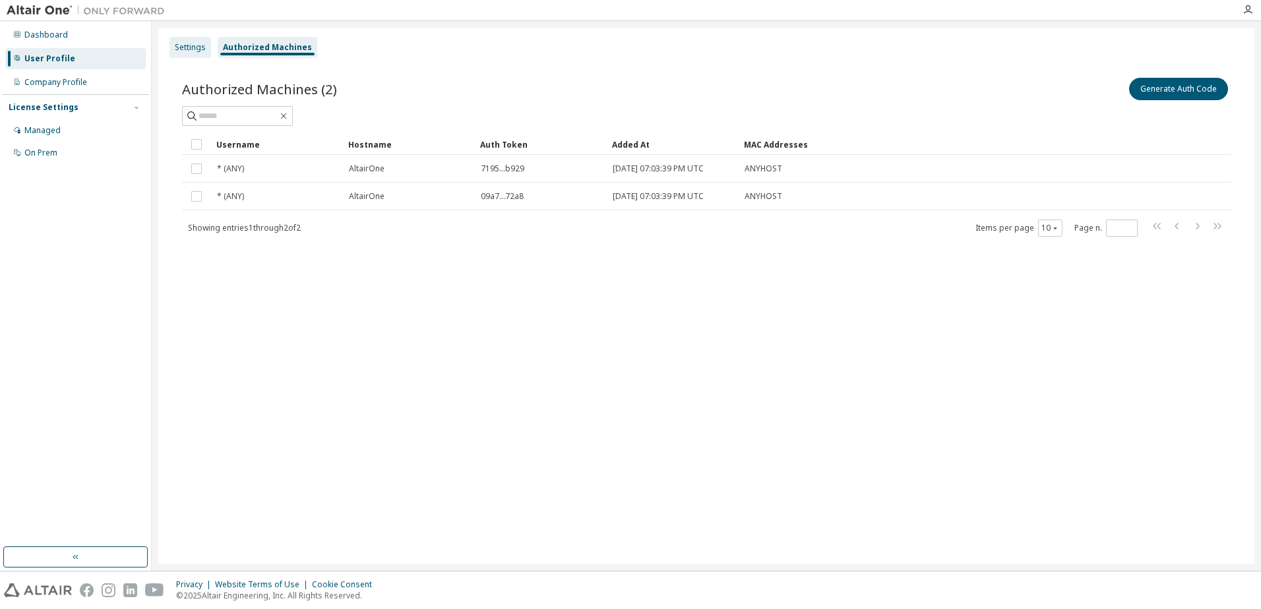
click at [195, 49] on div "Settings" at bounding box center [190, 47] width 31 height 11
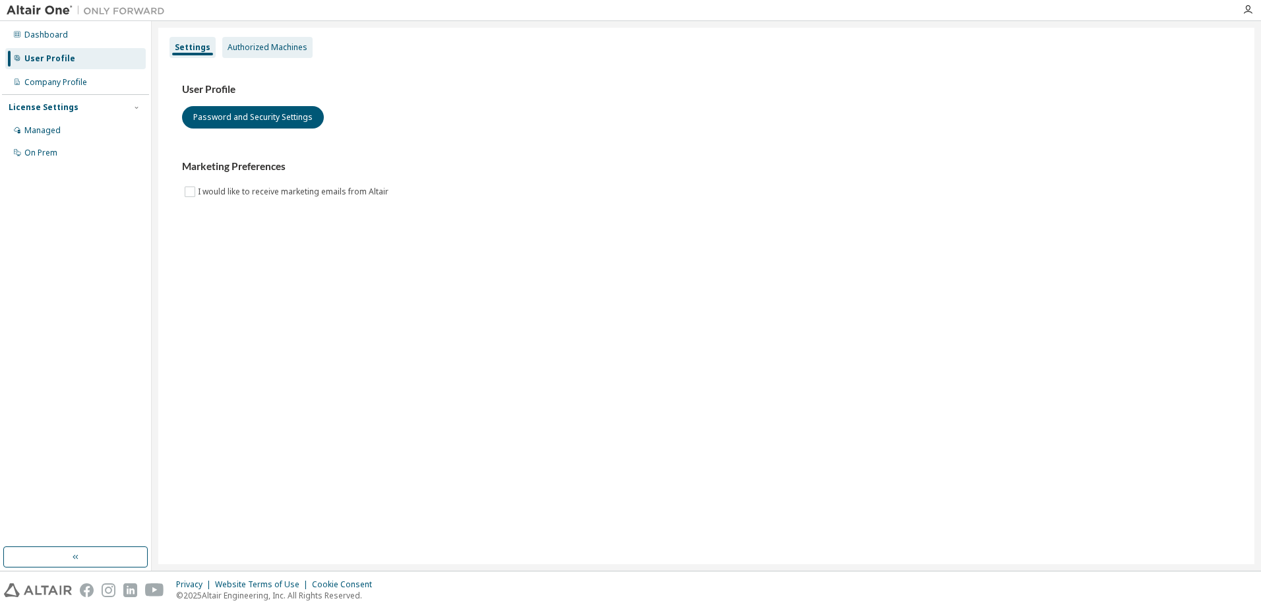
click at [247, 49] on div "Authorized Machines" at bounding box center [268, 47] width 80 height 11
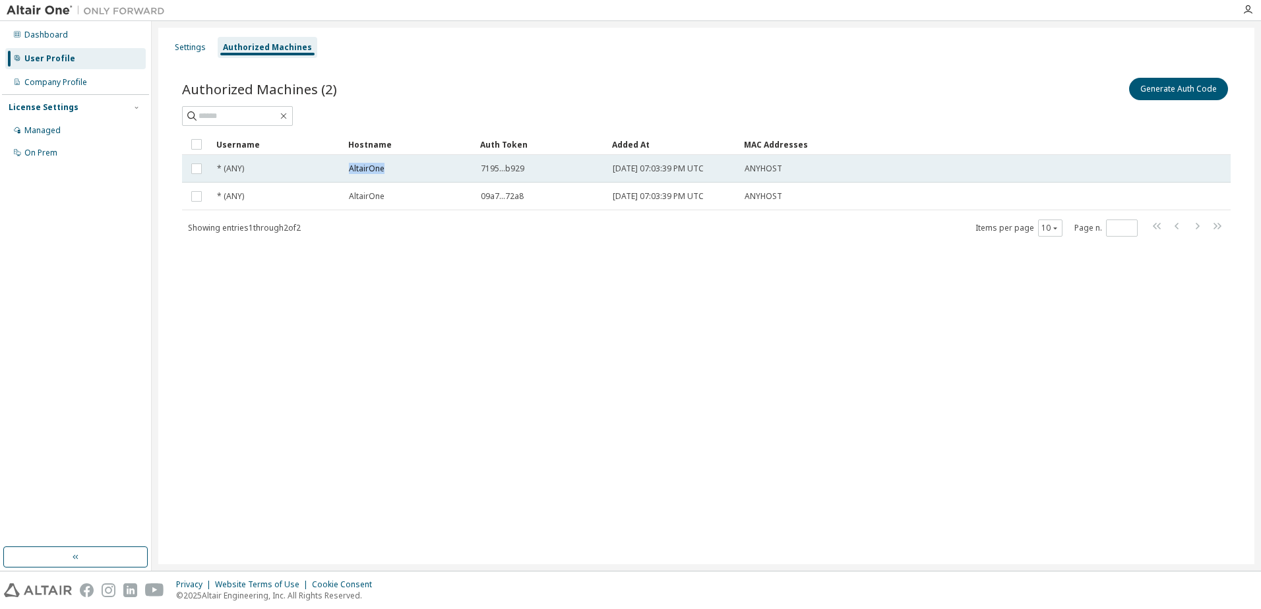
drag, startPoint x: 400, startPoint y: 169, endPoint x: 349, endPoint y: 170, distance: 51.4
click at [349, 170] on div "AltairOne" at bounding box center [409, 169] width 120 height 11
